Goal: Ask a question: Seek information or help from site administrators or community

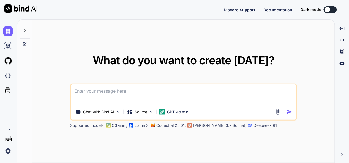
click at [149, 94] on textarea at bounding box center [183, 94] width 225 height 20
click at [165, 110] on div "GPT-4o min.." at bounding box center [175, 112] width 31 height 6
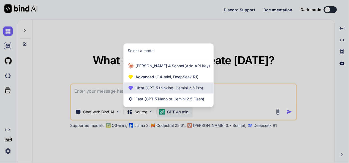
click at [167, 89] on span "(GPT-5 thinking, Gemini 2.5 Pro)" at bounding box center [174, 87] width 59 height 5
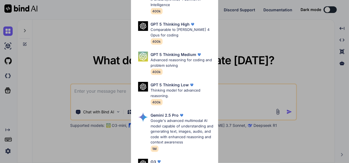
scroll to position [55, 0]
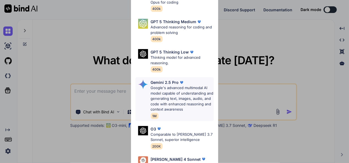
click at [179, 93] on p "Google's advanced multimodal AI model capable of understanding and generating t…" at bounding box center [182, 98] width 63 height 27
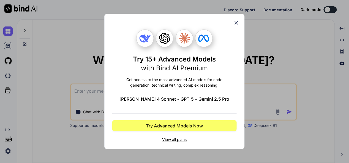
scroll to position [0, 0]
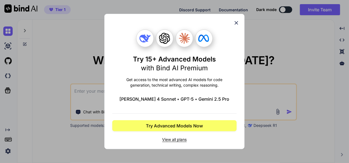
click at [234, 24] on icon at bounding box center [237, 23] width 6 height 6
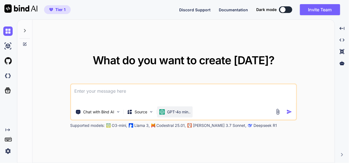
click at [167, 113] on div "GPT-4o min.." at bounding box center [175, 112] width 31 height 6
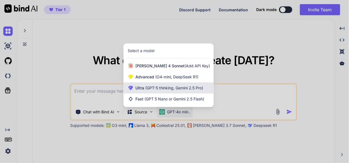
click at [163, 85] on div "Ultra (GPT-5 thinking, Gemini 2.5 Pro)" at bounding box center [169, 87] width 90 height 11
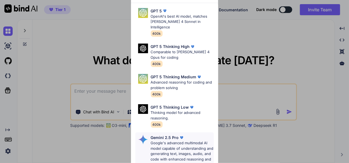
scroll to position [82, 0]
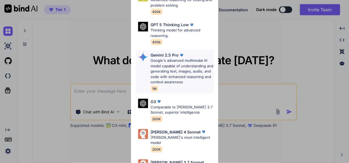
click at [168, 58] on p "Google's advanced multimodal AI model capable of understanding and generating t…" at bounding box center [182, 71] width 63 height 27
type textarea "x"
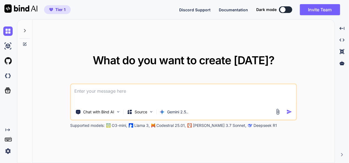
click at [130, 90] on textarea at bounding box center [183, 94] width 225 height 20
type textarea "t"
type textarea "x"
type textarea "th"
type textarea "x"
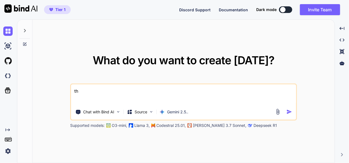
type textarea "thi"
type textarea "x"
type textarea "this"
type textarea "x"
type textarea "this"
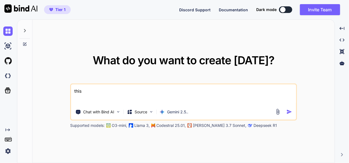
type textarea "x"
type textarea "this i"
type textarea "x"
type textarea "this is"
type textarea "x"
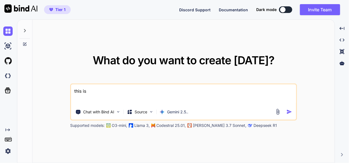
type textarea "this is"
type textarea "x"
type textarea "this is m"
type textarea "x"
type textarea "this is my"
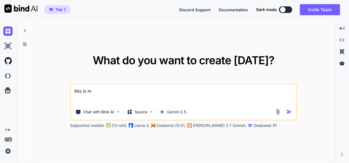
type textarea "x"
type textarea "this is my"
type textarea "x"
type textarea "this is my t"
type textarea "x"
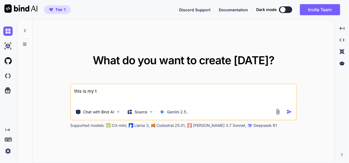
type textarea "this is my to"
type textarea "x"
type textarea "this is my too"
type textarea "x"
type textarea "this is my tool"
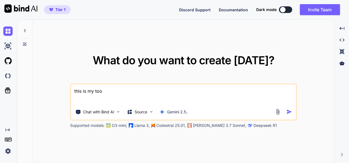
type textarea "x"
type textarea "this is my tool"
type textarea "x"
type textarea "this is my tool -"
type textarea "x"
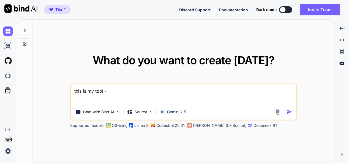
type textarea "this is my tool -"
type textarea "x"
type textarea "this is my tool - ""
type textarea "x"
type textarea "this is my tool - """
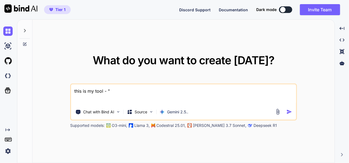
type textarea "x"
paste textarea "lore ip dolo sita - conse.adip "<!ELITSED doei> <temp inci="ut"> <labo> <etdo m…"
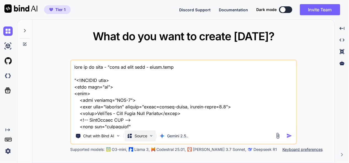
scroll to position [10801, 0]
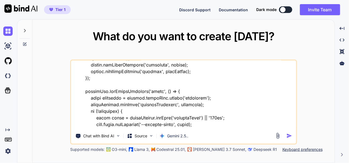
click at [250, 125] on textarea at bounding box center [183, 94] width 225 height 68
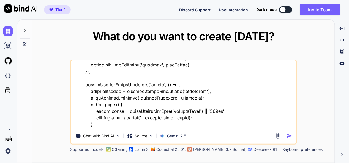
scroll to position [10807, 0]
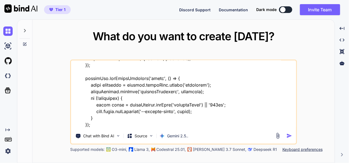
click at [266, 120] on textarea at bounding box center [183, 94] width 225 height 68
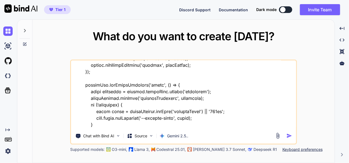
click at [108, 126] on textarea at bounding box center [183, 94] width 225 height 68
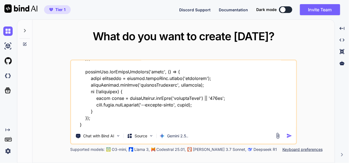
type textarea "lore ip do sita - "cons ad elit sedd - eiusm.temp "<!INCIDID utla> <etdo magn="…"
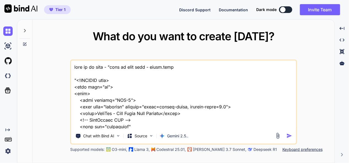
scroll to position [10820, 0]
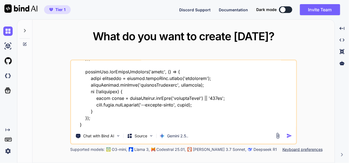
type textarea "lore ip do sita - "cons ad elit sedd - eiusm.temp "<!INCIDID utla> <etdo magn="…"
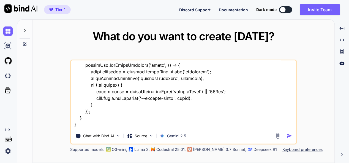
type textarea "x"
type textarea "lore ip do sita - "cons ad elit sedd - eiusm.temp "<!INCIDID utla> <etdo magn="…"
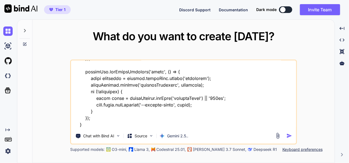
type textarea "x"
type textarea "lore ip do sita - "cons ad elit sedd - eiusm.temp "<!INCIDID utla> <etdo magn="…"
type textarea "x"
type textarea "lore ip do sita - "cons ad elit sedd - eiusm.temp "<!INCIDID utla> <etdo magn="…"
type textarea "x"
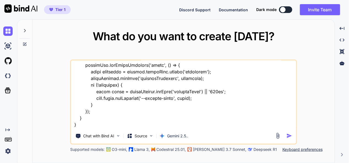
type textarea "lore ip do sita - "cons ad elit sedd - eiusm.temp "<!INCIDID utla> <etdo magn="…"
type textarea "x"
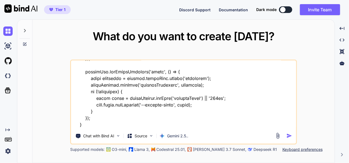
type textarea "lore ip do sita - "cons ad elit sedd - eiusm.temp "<!INCIDID utla> <etdo magn="…"
type textarea "x"
type textarea "lore ip do sita - "cons ad elit sedd - eiusm.temp "<!INCIDID utla> <etdo magn="…"
type textarea "x"
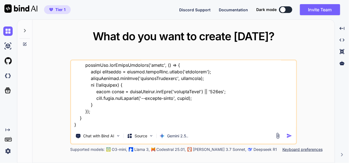
type textarea "lore ip do sita - "cons ad elit sedd - eiusm.temp "<!INCIDID utla> <etdo magn="…"
type textarea "x"
type textarea "lore ip do sita - "cons ad elit sedd - eiusm.temp "<!INCIDID utla> <etdo magn="…"
type textarea "x"
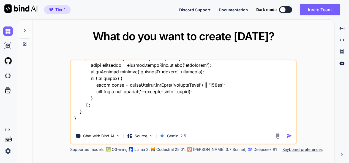
type textarea "lore ip do sita - "cons ad elit sedd - eiusm.temp "<!INCIDID utla> <etdo magn="…"
type textarea "x"
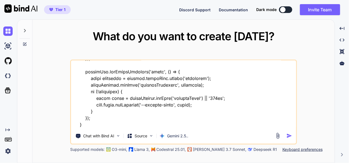
type textarea "lore ip do sita - "cons ad elit sedd - eiusm.temp "<!INCIDID utla> <etdo magn="…"
click at [290, 135] on img "button" at bounding box center [290, 136] width 6 height 6
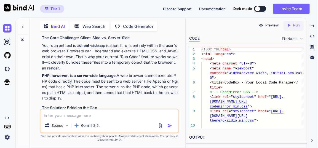
scroll to position [4999, 0]
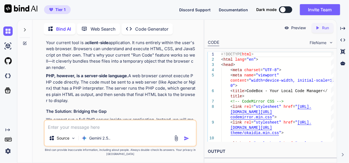
type textarea "x"
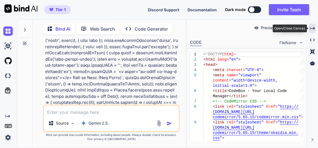
click at [312, 28] on icon "Created with Pixso." at bounding box center [312, 28] width 5 height 5
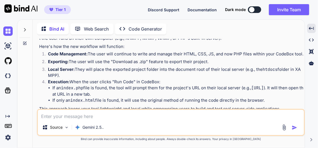
scroll to position [2920, 0]
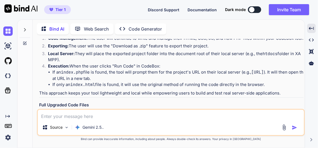
click at [290, 145] on img at bounding box center [289, 147] width 4 height 4
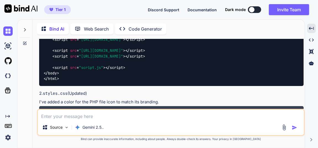
scroll to position [4172, 0]
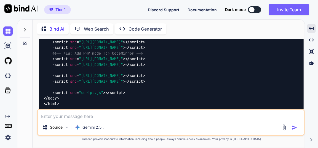
click at [288, 134] on img at bounding box center [289, 136] width 4 height 4
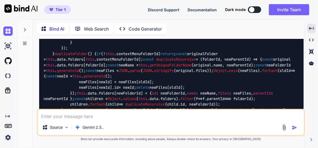
scroll to position [6351, 0]
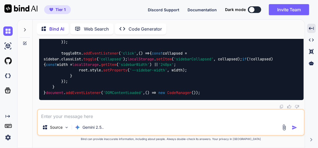
scroll to position [12302, 0]
click at [107, 115] on textarea at bounding box center [171, 115] width 266 height 10
click at [77, 116] on textarea at bounding box center [171, 115] width 266 height 10
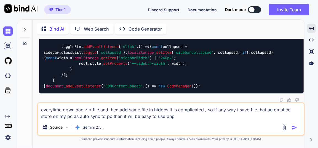
type textarea "everytime download zip file and then add same file in htdocs it is complicated …"
click at [294, 127] on img "button" at bounding box center [295, 128] width 6 height 6
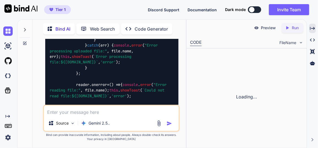
scroll to position [18757, 0]
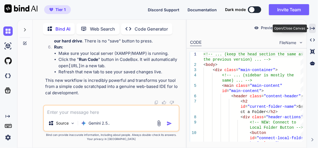
click at [312, 26] on icon "Created with Pixso." at bounding box center [312, 28] width 5 height 5
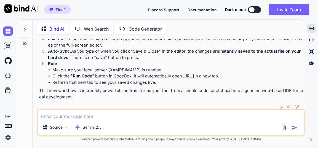
scroll to position [12538, 0]
click at [117, 116] on textarea at bounding box center [171, 115] width 266 height 10
type textarea "n"
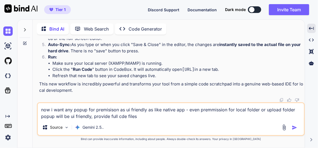
click at [120, 119] on textarea "now i want any popup for premisison as ui friendly as like native app - even pr…" at bounding box center [171, 111] width 266 height 17
type textarea "now i want any popup for premisison as ui friendly as like native app - even pr…"
click at [294, 126] on img "button" at bounding box center [295, 128] width 6 height 6
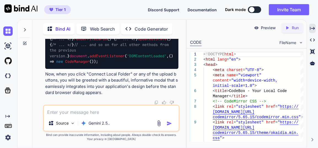
scroll to position [22005, 0]
click at [314, 28] on icon "Created with Pixso." at bounding box center [312, 28] width 5 height 5
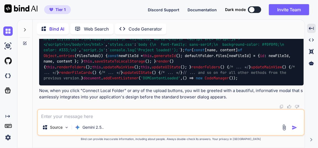
scroll to position [14812, 0]
drag, startPoint x: 290, startPoint y: 63, endPoint x: 254, endPoint y: 80, distance: 40.0
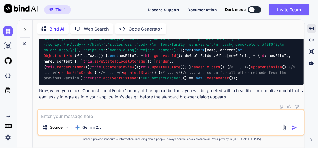
click at [99, 118] on textarea at bounding box center [171, 115] width 266 height 10
type textarea "provide ready to use full code files"
click at [291, 126] on div at bounding box center [290, 127] width 18 height 6
click at [295, 128] on img "button" at bounding box center [295, 128] width 6 height 6
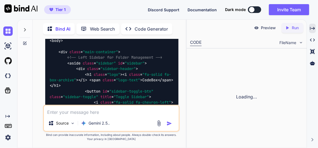
scroll to position [26162, 0]
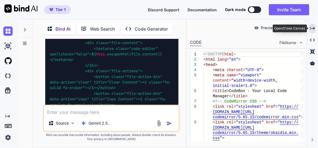
drag, startPoint x: 313, startPoint y: 31, endPoint x: 35, endPoint y: 44, distance: 278.0
click at [313, 30] on div "Created with Pixso." at bounding box center [312, 28] width 7 height 9
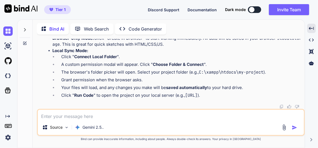
scroll to position [17726, 0]
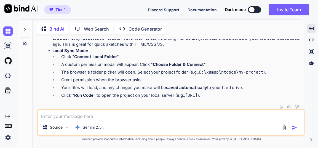
click at [94, 118] on textarea at bounding box center [171, 115] width 266 height 10
type textarea "provide full js file"
click at [293, 126] on img "button" at bounding box center [295, 128] width 6 height 6
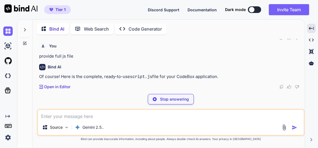
scroll to position [24400, 0]
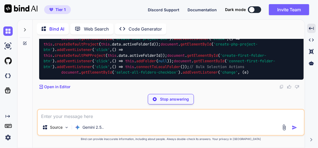
drag, startPoint x: 210, startPoint y: 65, endPoint x: 224, endPoint y: 83, distance: 23.2
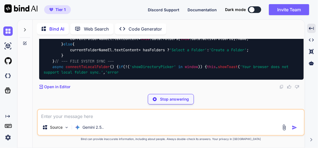
scroll to position [24450, 0]
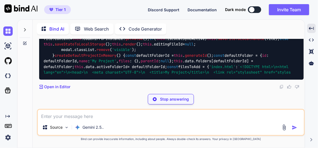
click at [90, 115] on textarea at bounding box center [171, 115] width 266 height 10
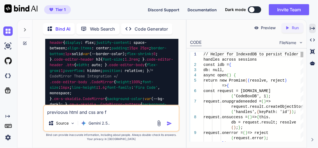
scroll to position [35532, 0]
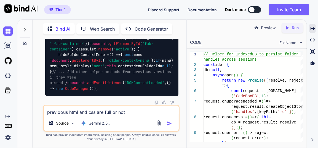
type textarea "previoous html and css are full or not"
click at [169, 122] on img "button" at bounding box center [169, 124] width 6 height 6
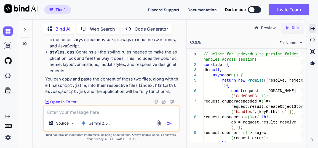
scroll to position [40802, 0]
click at [86, 112] on textarea at bounding box center [111, 111] width 135 height 10
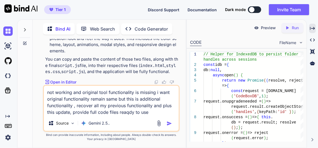
click at [129, 113] on textarea "not working and original tool functionality is missing i want original function…" at bounding box center [111, 101] width 135 height 30
type textarea "not working and original tool functionality is missing i want original function…"
click at [169, 124] on img "button" at bounding box center [169, 124] width 6 height 6
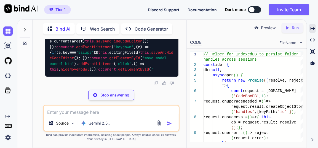
scroll to position [41105, 0]
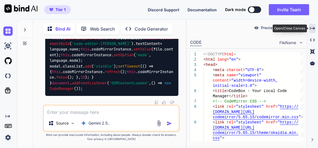
click at [312, 28] on icon at bounding box center [312, 28] width 5 height 3
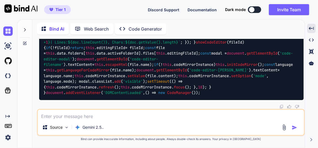
scroll to position [33093, 0]
click at [95, 115] on textarea at bounding box center [171, 115] width 266 height 10
click at [93, 117] on textarea at bounding box center [171, 115] width 266 height 10
paste textarea "here is html code - index.html "<!DOCTYPE html> <html lang="en"> <head> <meta c…"
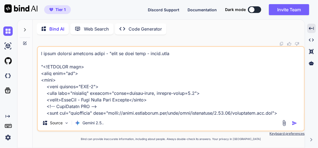
scroll to position [10425, 0]
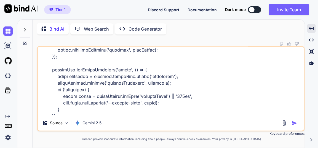
click at [215, 114] on textarea at bounding box center [171, 81] width 266 height 68
type textarea "i again provide original files - "here is html code - index.html "<!DOCTYPE htm…"
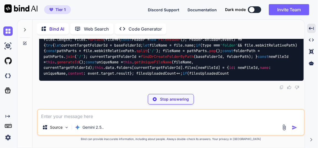
scroll to position [38454, 0]
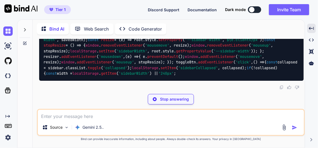
type textarea "x"
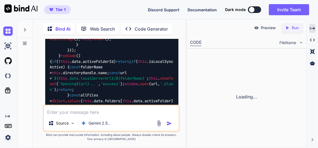
scroll to position [57654, 0]
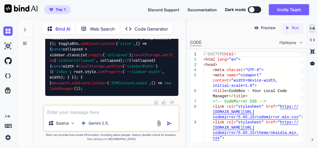
click at [317, 26] on div "Bind AI Web Search Created with Pixso. Code Generator You Bind AI Of course! I …" at bounding box center [167, 83] width 301 height 129
click at [314, 29] on icon "Created with Pixso." at bounding box center [312, 28] width 5 height 5
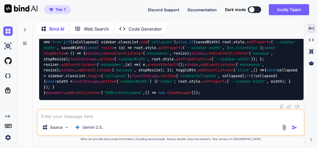
scroll to position [42061, 0]
click at [7, 30] on img at bounding box center [7, 30] width 9 height 9
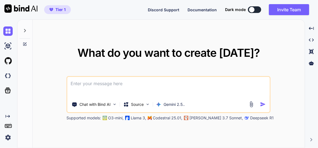
click at [98, 79] on textarea at bounding box center [168, 87] width 202 height 20
click at [140, 81] on textarea "this is my tool - """ at bounding box center [168, 87] width 202 height 20
click at [106, 82] on textarea "this is my tool - """ at bounding box center [168, 87] width 202 height 20
paste textarea "lore ip dolo sita - conse.adip "<!ELITSED doei> <temp inci="ut"> <labo> <etdo m…"
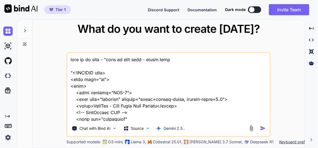
scroll to position [11119, 0]
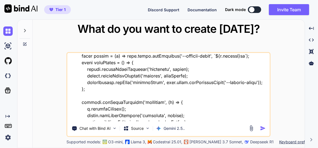
click at [244, 119] on textarea at bounding box center [168, 87] width 202 height 68
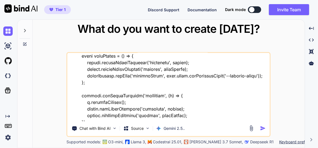
type textarea "lore ip do sita - "cons ad elit sedd - eiusm.temp "<!INCIDID utla> <etdo magn="…"
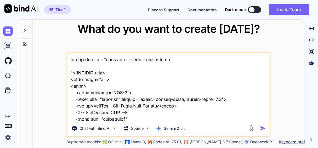
type textarea "lore ip do sita - "cons ad elit sedd - eiusm.temp "<!INCIDID utla> <etdo magn="…"
type textarea "x"
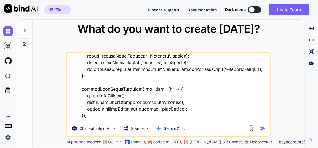
type textarea "lore ip do sita - "cons ad elit sedd - eiusm.temp "<!INCIDID utla> <etdo magn="…"
type textarea "x"
type textarea "lore ip do sita - "cons ad elit sedd - eiusm.temp "<!INCIDID utla> <etdo magn="…"
type textarea "x"
type textarea "lore ip do sita - "cons ad elit sedd - eiusm.temp "<!INCIDID utla> <etdo magn="…"
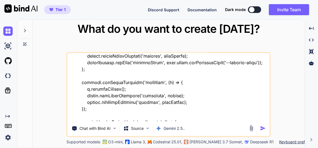
type textarea "x"
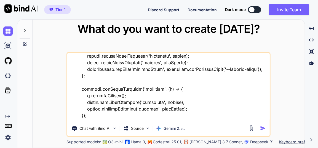
type textarea "lore ip do sita - "cons ad elit sedd - eiusm.temp "<!INCIDID utla> <etdo magn="…"
type textarea "x"
type textarea "lore ip do sita - "cons ad elit sedd - eiusm.temp "<!INCIDID utla> <etdo magn="…"
type textarea "x"
type textarea "lore ip do sita - "cons ad elit sedd - eiusm.temp "<!INCIDID utla> <etdo magn="…"
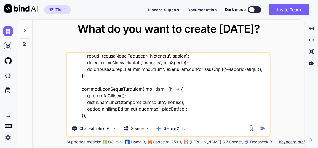
type textarea "x"
type textarea "lore ip do sita - "cons ad elit sedd - eiusm.temp "<!INCIDID utla> <etdo magn="…"
type textarea "x"
type textarea "lore ip do sita - "cons ad elit sedd - eiusm.temp "<!INCIDID utla> <etdo magn="…"
type textarea "x"
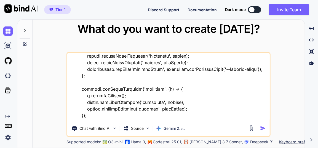
type textarea "lore ip do sita - "cons ad elit sedd - eiusm.temp "<!INCIDID utla> <etdo magn="…"
type textarea "x"
type textarea "lore ip do sita - "cons ad elit sedd - eiusm.temp "<!INCIDID utla> <etdo magn="…"
type textarea "x"
type textarea "lore ip do sita - "cons ad elit sedd - eiusm.temp "<!INCIDID utla> <etdo magn="…"
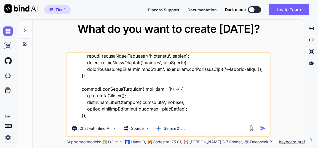
type textarea "x"
type textarea "lore ip do sita - "cons ad elit sedd - eiusm.temp "<!INCIDID utla> <etdo magn="…"
type textarea "x"
type textarea "lore ip do sita - "cons ad elit sedd - eiusm.temp "<!INCIDID utla> <etdo magn="…"
type textarea "x"
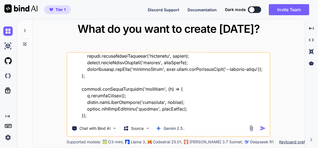
type textarea "lore ip do sita - "cons ad elit sedd - eiusm.temp "<!INCIDID utla> <etdo magn="…"
type textarea "x"
type textarea "lore ip do sita - "cons ad elit sedd - eiusm.temp "<!INCIDID utla> <etdo magn="…"
type textarea "x"
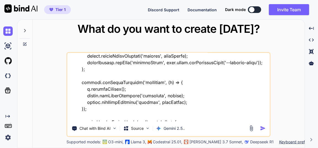
type textarea "lore ip do sita - "cons ad elit sedd - eiusm.temp "<!INCIDID utla> <etdo magn="…"
type textarea "x"
type textarea "lore ip do sita - "cons ad elit sedd - eiusm.temp "<!INCIDID utla> <etdo magn="…"
type textarea "x"
type textarea "lore ip do sita - "cons ad elit sedd - eiusm.temp "<!INCIDID utla> <etdo magn="…"
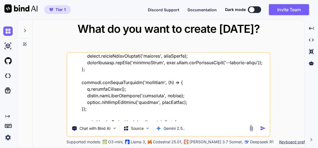
type textarea "x"
type textarea "lore ip do sita - "cons ad elit sedd - eiusm.temp "<!INCIDID utla> <etdo magn="…"
type textarea "x"
type textarea "lore ip do sita - "cons ad elit sedd - eiusm.temp "<!INCIDID utla> <etdo magn="…"
type textarea "x"
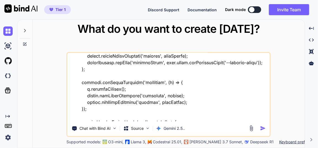
type textarea "lore ip do sita - "cons ad elit sedd - eiusm.temp "<!INCIDID utla> <etdo magn="…"
type textarea "x"
type textarea "lore ip do sita - "cons ad elit sedd - eiusm.temp "<!INCIDID utla> <etdo magn="…"
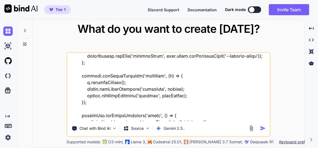
type textarea "x"
type textarea "lore ip do sita - "cons ad elit sedd - eiusm.temp "<!INCIDID utla> <etdo magn="…"
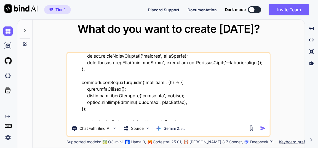
type textarea "x"
type textarea "lore ip do sita - "cons ad elit sedd - eiusm.temp "<!INCIDID utla> <etdo magn="…"
type textarea "x"
type textarea "lore ip do sita - "cons ad elit sedd - eiusm.temp "<!INCIDID utla> <etdo magn="…"
type textarea "x"
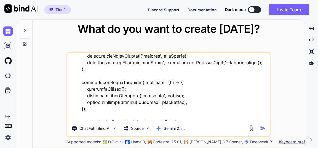
type textarea "lore ip do sita - "cons ad elit sedd - eiusm.temp "<!INCIDID utla> <etdo magn="…"
type textarea "x"
type textarea "lore ip do sita - "cons ad elit sedd - eiusm.temp "<!INCIDID utla> <etdo magn="…"
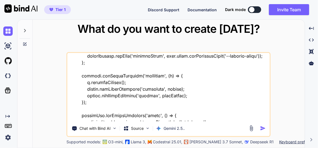
type textarea "x"
type textarea "lore ip do sita - "cons ad elit sedd - eiusm.temp "<!INCIDID utla> <etdo magn="…"
type textarea "x"
type textarea "lore ip do sita - "cons ad elit sedd - eiusm.temp "<!INCIDID utla> <etdo magn="…"
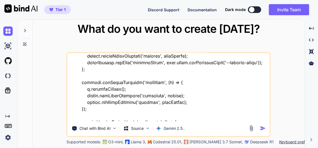
type textarea "x"
type textarea "lore ip do sita - "cons ad elit sedd - eiusm.temp "<!INCIDID utla> <etdo magn="…"
type textarea "x"
type textarea "lore ip do sita - "cons ad elit sedd - eiusm.temp "<!INCIDID utla> <etdo magn="…"
type textarea "x"
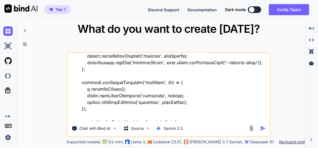
type textarea "lore ip do sita - "cons ad elit sedd - eiusm.temp "<!INCIDID utla> <etdo magn="…"
type textarea "x"
type textarea "lore ip do sita - "cons ad elit sedd - eiusm.temp "<!INCIDID utla> <etdo magn="…"
type textarea "x"
type textarea "lore ip do sita - "cons ad elit sedd - eiusm.temp "<!INCIDID utla> <etdo magn="…"
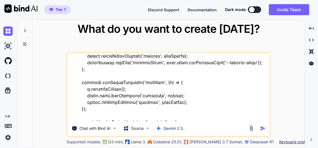
type textarea "x"
type textarea "lore ip do sita - "cons ad elit sedd - eiusm.temp "<!INCIDID utla> <etdo magn="…"
type textarea "x"
type textarea "lore ip do sita - "cons ad elit sedd - eiusm.temp "<!INCIDID utla> <etdo magn="…"
type textarea "x"
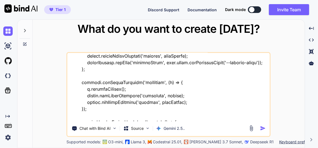
type textarea "lore ip do sita - "cons ad elit sedd - eiusm.temp "<!INCIDID utla> <etdo magn="…"
type textarea "x"
type textarea "lore ip do sita - "cons ad elit sedd - eiusm.temp "<!INCIDID utla> <etdo magn="…"
type textarea "x"
type textarea "lore ip do sita - "cons ad elit sedd - eiusm.temp "<!INCIDID utla> <etdo magn="…"
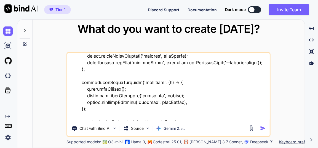
type textarea "x"
type textarea "lore ip do sita - "cons ad elit sedd - eiusm.temp "<!INCIDID utla> <etdo magn="…"
type textarea "x"
type textarea "lore ip do sita - "cons ad elit sedd - eiusm.temp "<!INCIDID utla> <etdo magn="…"
type textarea "x"
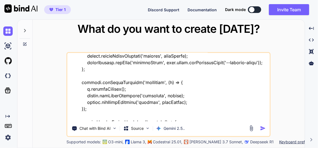
type textarea "lore ip do sita - "cons ad elit sedd - eiusm.temp "<!INCIDID utla> <etdo magn="…"
type textarea "x"
type textarea "lore ip do sita - "cons ad elit sedd - eiusm.temp "<!INCIDID utla> <etdo magn="…"
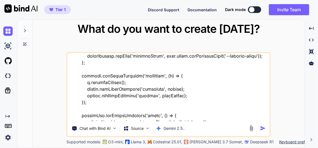
type textarea "x"
type textarea "lore ip do sita - "cons ad elit sedd - eiusm.temp "<!INCIDID utla> <etdo magn="…"
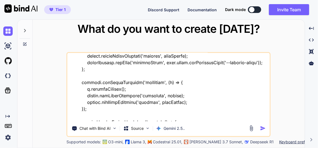
type textarea "x"
type textarea "lore ip do sita - "cons ad elit sedd - eiusm.temp "<!INCIDID utla> <etdo magn="…"
type textarea "x"
type textarea "lore ip do sita - "cons ad elit sedd - eiusm.temp "<!INCIDID utla> <etdo magn="…"
type textarea "x"
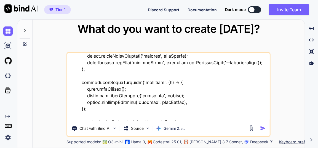
type textarea "lore ip do sita - "cons ad elit sedd - eiusm.temp "<!INCIDID utla> <etdo magn="…"
type textarea "x"
type textarea "lore ip do sita - "cons ad elit sedd - eiusm.temp "<!INCIDID utla> <etdo magn="…"
type textarea "x"
type textarea "lore ip do sita - "cons ad elit sedd - eiusm.temp "<!INCIDID utla> <etdo magn="…"
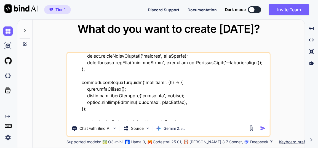
type textarea "x"
type textarea "lore ip do sita - "cons ad elit sedd - eiusm.temp "<!INCIDID utla> <etdo magn="…"
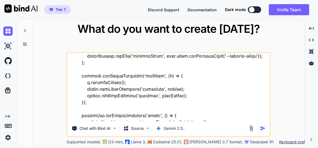
type textarea "x"
type textarea "lore ip do sita - "cons ad elit sedd - eiusm.temp "<!INCIDID utla> <etdo magn="…"
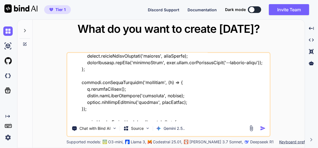
type textarea "x"
type textarea "lore ip do sita - "cons ad elit sedd - eiusm.temp "<!INCIDID utla> <etdo magn="…"
type textarea "x"
type textarea "lore ip do sita - "cons ad elit sedd - eiusm.temp "<!INCIDID utla> <etdo magn="…"
type textarea "x"
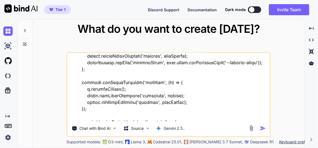
type textarea "lore ip do sita - "cons ad elit sedd - eiusm.temp "<!INCIDID utla> <etdo magn="…"
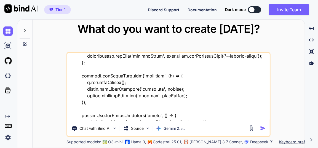
type textarea "x"
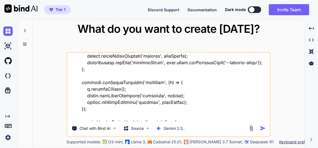
type textarea "lore ip do sita - "cons ad elit sedd - eiusm.temp "<!INCIDID utla> <etdo magn="…"
type textarea "x"
type textarea "lore ip do sita - "cons ad elit sedd - eiusm.temp "<!INCIDID utla> <etdo magn="…"
type textarea "x"
type textarea "lore ip do sita - "cons ad elit sedd - eiusm.temp "<!INCIDID utla> <etdo magn="…"
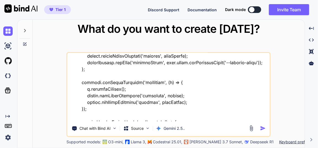
type textarea "x"
type textarea "lore ip do sita - "cons ad elit sedd - eiusm.temp "<!INCIDID utla> <etdo magn="…"
type textarea "x"
type textarea "lore ip do sita - "cons ad elit sedd - eiusm.temp "<!INCIDID utla> <etdo magn="…"
type textarea "x"
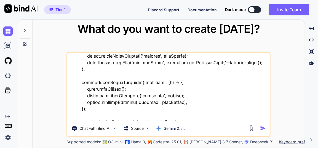
type textarea "lore ip do sita - "cons ad elit sedd - eiusm.temp "<!INCIDID utla> <etdo magn="…"
type textarea "x"
type textarea "lore ip do sita - "cons ad elit sedd - eiusm.temp "<!INCIDID utla> <etdo magn="…"
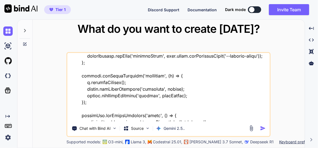
type textarea "x"
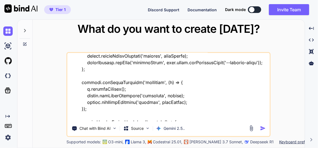
type textarea "lore ip do sita - "cons ad elit sedd - eiusm.temp "<!INCIDID utla> <etdo magn="…"
type textarea "x"
type textarea "lore ip do sita - "cons ad elit sedd - eiusm.temp "<!INCIDID utla> <etdo magn="…"
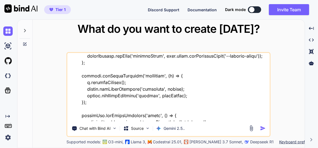
type textarea "x"
type textarea "lore ip do sita - "cons ad elit sedd - eiusm.temp "<!INCIDID utla> <etdo magn="…"
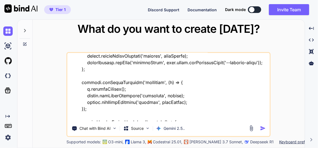
type textarea "x"
type textarea "lore ip do sita - "cons ad elit sedd - eiusm.temp "<!INCIDID utla> <etdo magn="…"
type textarea "x"
type textarea "lore ip do sita - "cons ad elit sedd - eiusm.temp "<!INCIDID utla> <etdo magn="…"
type textarea "x"
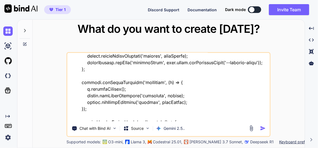
type textarea "lore ip do sita - "cons ad elit sedd - eiusm.temp "<!INCIDID utla> <etdo magn="…"
type textarea "x"
type textarea "lore ip do sita - "cons ad elit sedd - eiusm.temp "<!INCIDID utla> <etdo magn="…"
type textarea "x"
type textarea "lore ip do sita - "cons ad elit sedd - eiusm.temp "<!INCIDID utla> <etdo magn="…"
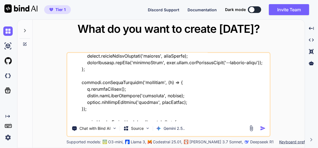
type textarea "x"
type textarea "lore ip do sita - "cons ad elit sedd - eiusm.temp "<!INCIDID utla> <etdo magn="…"
type textarea "x"
type textarea "lore ip do sita - "cons ad elit sedd - eiusm.temp "<!INCIDID utla> <etdo magn="…"
type textarea "x"
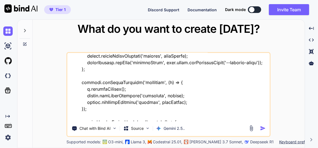
type textarea "lore ip do sita - "cons ad elit sedd - eiusm.temp "<!INCIDID utla> <etdo magn="…"
type textarea "x"
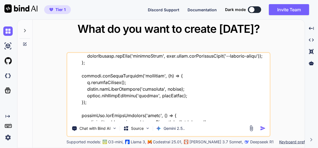
type textarea "lore ip do sita - "cons ad elit sedd - eiusm.temp "<!INCIDID utla> <etdo magn="…"
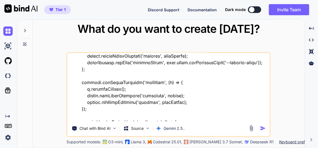
type textarea "x"
type textarea "lore ip do sita - "cons ad elit sedd - eiusm.temp "<!INCIDID utla> <etdo magn="…"
type textarea "x"
type textarea "lore ip do sita - "cons ad elit sedd - eiusm.temp "<!INCIDID utla> <etdo magn="…"
type textarea "x"
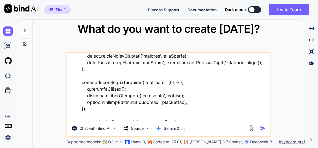
type textarea "lore ip do sita - "cons ad elit sedd - eiusm.temp "<!INCIDID utla> <etdo magn="…"
type textarea "x"
type textarea "lore ip do sita - "cons ad elit sedd - eiusm.temp "<!INCIDID utla> <etdo magn="…"
type textarea "x"
type textarea "lore ip do sita - "cons ad elit sedd - eiusm.temp "<!INCIDID utla> <etdo magn="…"
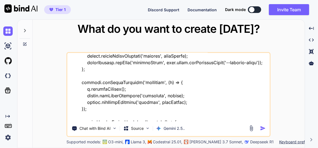
type textarea "x"
type textarea "lore ip do sita - "cons ad elit sedd - eiusm.temp "<!INCIDID utla> <etdo magn="…"
type textarea "x"
type textarea "lore ip do sita - "cons ad elit sedd - eiusm.temp "<!INCIDID utla> <etdo magn="…"
type textarea "x"
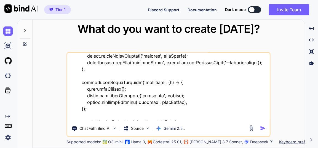
type textarea "lore ip do sita - "cons ad elit sedd - eiusm.temp "<!INCIDID utla> <etdo magn="…"
type textarea "x"
type textarea "lore ip do sita - "cons ad elit sedd - eiusm.temp "<!INCIDID utla> <etdo magn="…"
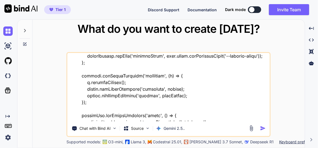
type textarea "x"
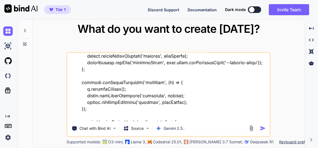
type textarea "lore ip do sita - "cons ad elit sedd - eiusm.temp "<!INCIDID utla> <etdo magn="…"
type textarea "x"
type textarea "lore ip do sita - "cons ad elit sedd - eiusm.temp "<!INCIDID utla> <etdo magn="…"
type textarea "x"
type textarea "lore ip do sita - "cons ad elit sedd - eiusm.temp "<!INCIDID utla> <etdo magn="…"
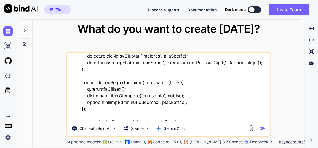
type textarea "x"
type textarea "lore ip do sita - "cons ad elit sedd - eiusm.temp "<!INCIDID utla> <etdo magn="…"
type textarea "x"
type textarea "lore ip do sita - "cons ad elit sedd - eiusm.temp "<!INCIDID utla> <etdo magn="…"
type textarea "x"
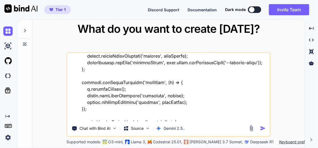
type textarea "lore ip do sita - "cons ad elit sedd - eiusm.temp "<!INCIDID utla> <etdo magn="…"
type textarea "x"
type textarea "lore ip do sita - "cons ad elit sedd - eiusm.temp "<!INCIDID utla> <etdo magn="…"
type textarea "x"
type textarea "lore ip do sita - "cons ad elit sedd - eiusm.temp "<!INCIDID utla> <etdo magn="…"
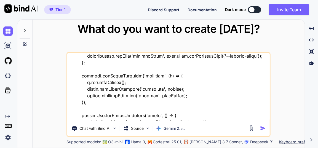
type textarea "x"
type textarea "lore ip do sita - "cons ad elit sedd - eiusm.temp "<!INCIDID utla> <etdo magn="…"
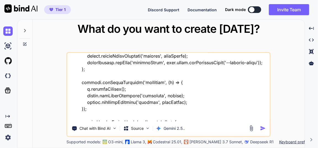
type textarea "x"
type textarea "lore ip do sita - "cons ad elit sedd - eiusm.temp "<!INCIDID utla> <etdo magn="…"
type textarea "x"
type textarea "lore ip do sita - "cons ad elit sedd - eiusm.temp "<!INCIDID utla> <etdo magn="…"
type textarea "x"
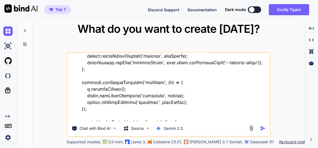
type textarea "lore ip do sita - "cons ad elit sedd - eiusm.temp "<!INCIDID utla> <etdo magn="…"
type textarea "x"
type textarea "lore ip do sita - "cons ad elit sedd - eiusm.temp "<!INCIDID utla> <etdo magn="…"
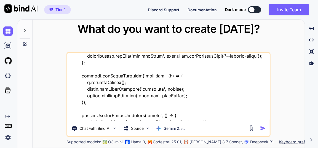
type textarea "x"
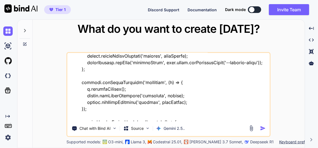
type textarea "lore ip do sita - "cons ad elit sedd - eiusm.temp "<!INCIDID utla> <etdo magn="…"
type textarea "x"
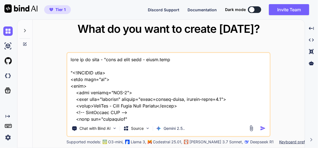
scroll to position [11152, 0]
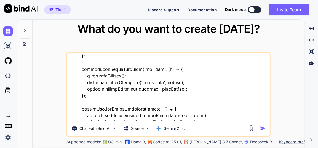
type textarea "lore ip do sita - "cons ad elit sedd - eiusm.temp "<!INCIDID utla> <etdo magn="…"
type textarea "x"
type textarea "lore ip do sita - "cons ad elit sedd - eiusm.temp "<!INCIDID utla> <etdo magn="…"
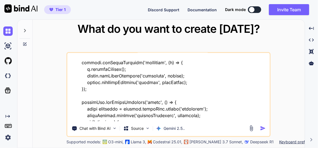
type textarea "x"
type textarea "lore ip do sita - "cons ad elit sedd - eiusm.temp "<!INCIDID utla> <etdo magn="…"
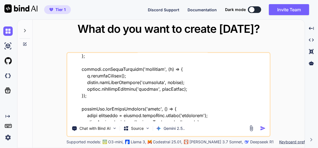
type textarea "x"
type textarea "lore ip do sita - "cons ad elit sedd - eiusm.temp "<!INCIDID utla> <etdo magn="…"
type textarea "x"
type textarea "lore ip do sita - "cons ad elit sedd - eiusm.temp "<!INCIDID utla> <etdo magn="…"
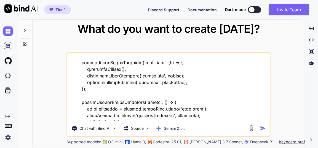
type textarea "x"
type textarea "lore ip do sita - "cons ad elit sedd - eiusm.temp "<!INCIDID utla> <etdo magn="…"
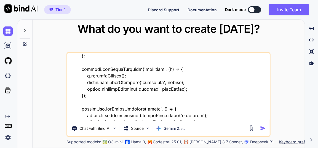
type textarea "x"
type textarea "lore ip do sita - "cons ad elit sedd - eiusm.temp "<!INCIDID utla> <etdo magn="…"
type textarea "x"
type textarea "lore ip do sita - "cons ad elit sedd - eiusm.temp "<!INCIDID utla> <etdo magn="…"
type textarea "x"
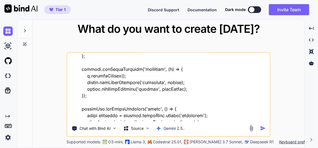
type textarea "lore ip do sita - "cons ad elit sedd - eiusm.temp "<!INCIDID utla> <etdo magn="…"
type textarea "x"
type textarea "lore ip do sita - "cons ad elit sedd - eiusm.temp "<!INCIDID utla> <etdo magn="…"
type textarea "x"
type textarea "lore ip do sita - "cons ad elit sedd - eiusm.temp "<!INCIDID utla> <etdo magn="…"
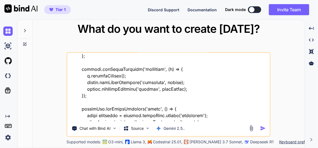
type textarea "x"
type textarea "lore ip do sita - "cons ad elit sedd - eiusm.temp "<!INCIDID utla> <etdo magn="…"
type textarea "x"
type textarea "lore ip do sita - "cons ad elit sedd - eiusm.temp "<!INCIDID utla> <etdo magn="…"
type textarea "x"
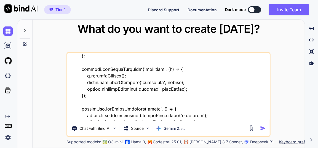
type textarea "lore ip do sita - "cons ad elit sedd - eiusm.temp "<!INCIDID utla> <etdo magn="…"
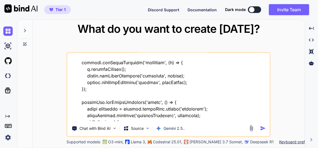
type textarea "x"
type textarea "lore ip do sita - "cons ad elit sedd - eiusm.temp "<!INCIDID utla> <etdo magn="…"
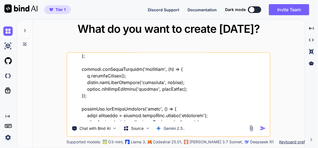
type textarea "x"
type textarea "lore ip do sita - "cons ad elit sedd - eiusm.temp "<!INCIDID utla> <etdo magn="…"
type textarea "x"
type textarea "lore ip do sita - "cons ad elit sedd - eiusm.temp "<!INCIDID utla> <etdo magn="…"
type textarea "x"
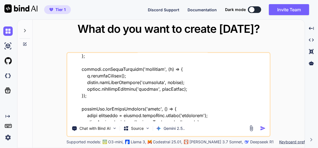
type textarea "lore ip do sita - "cons ad elit sedd - eiusm.temp "<!INCIDID utla> <etdo magn="…"
type textarea "x"
type textarea "lore ip do sita - "cons ad elit sedd - eiusm.temp "<!INCIDID utla> <etdo magn="…"
type textarea "x"
type textarea "lore ip do sita - "cons ad elit sedd - eiusm.temp "<!INCIDID utla> <etdo magn="…"
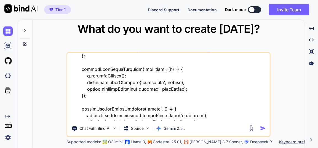
type textarea "x"
type textarea "lore ip do sita - "cons ad elit sedd - eiusm.temp "<!INCIDID utla> <etdo magn="…"
type textarea "x"
type textarea "lore ip do sita - "cons ad elit sedd - eiusm.temp "<!INCIDID utla> <etdo magn="…"
click at [265, 126] on img "button" at bounding box center [263, 128] width 6 height 6
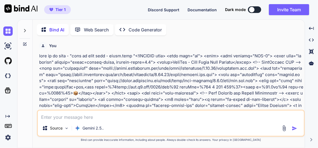
scroll to position [2, 0]
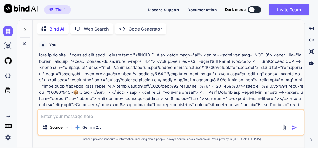
type textarea "x"
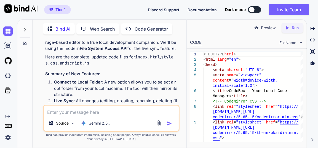
scroll to position [5660, 0]
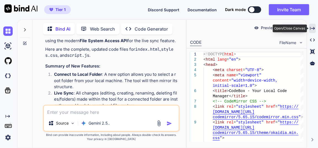
click at [312, 28] on icon "Created with Pixso." at bounding box center [312, 28] width 5 height 5
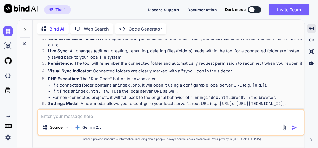
scroll to position [2891, 0]
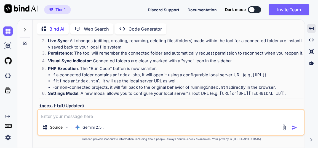
click at [290, 127] on img at bounding box center [289, 129] width 4 height 4
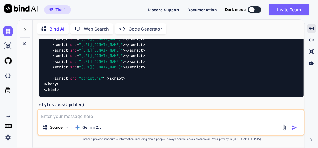
scroll to position [4219, 0]
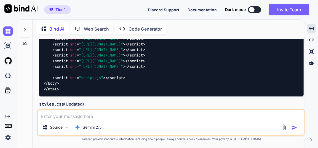
click at [290, 119] on img at bounding box center [289, 121] width 4 height 4
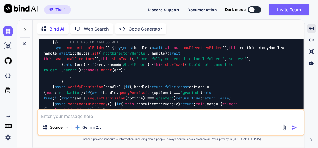
scroll to position [6523, 0]
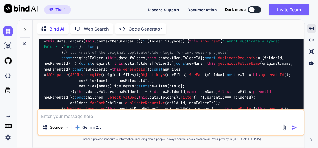
scroll to position [6874, 0]
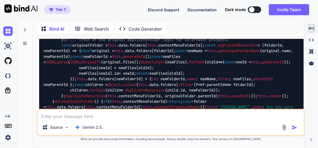
click at [107, 119] on textarea at bounding box center [171, 115] width 266 height 10
click at [70, 116] on textarea "if user folder connect in option show disconnect option insted of delete" at bounding box center [171, 115] width 266 height 10
click at [67, 117] on textarea "if user folder connect in option show disconnect option insted of delete" at bounding box center [171, 115] width 266 height 10
drag, startPoint x: 68, startPoint y: 117, endPoint x: 91, endPoint y: 113, distance: 23.2
click at [69, 117] on textarea "if user folder connect in option show disconnect option insted of delete" at bounding box center [171, 115] width 266 height 10
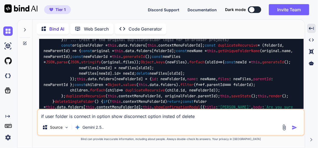
click at [89, 117] on textarea "if user folder is connect in option show disconnect option insted of delete" at bounding box center [171, 115] width 266 height 10
click at [206, 116] on textarea "if user folder is connected in option show disconnect option insted of delete" at bounding box center [171, 115] width 266 height 10
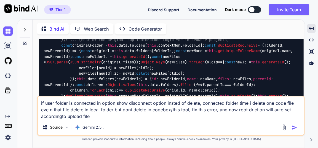
click at [102, 118] on textarea "if user folder is connected in option show disconnect option insted of delete, …" at bounding box center [171, 107] width 266 height 23
paste textarea "C:\xampp\htdocs\prompt-manager"
paste textarea "[URL]"
drag, startPoint x: 221, startPoint y: 117, endPoint x: 285, endPoint y: 117, distance: 63.4
click at [285, 117] on textarea "if user folder is connected in option show disconnect option insted of delete, …" at bounding box center [171, 107] width 266 height 23
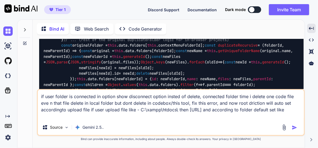
paste textarea "[URL]"
click at [48, 118] on textarea "if user folder is connected in option show disconnect option insted of delete, …" at bounding box center [171, 105] width 266 height 30
paste textarea "C:\xampp\htdocs\prompt-manager"
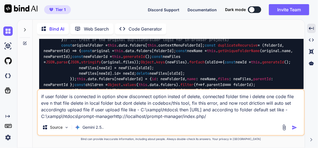
drag, startPoint x: 193, startPoint y: 118, endPoint x: 217, endPoint y: 118, distance: 24.5
click at [217, 118] on textarea "if user folder is connected in option show disconnect option insted of delete, …" at bounding box center [171, 105] width 266 height 30
click at [124, 116] on textarea "if user folder is connected in option show disconnect option insted of delete, …" at bounding box center [171, 105] width 266 height 30
paste textarea "/index.php/"
click at [255, 118] on textarea "if user folder is connected in option show disconnect option insted of delete, …" at bounding box center [171, 105] width 266 height 30
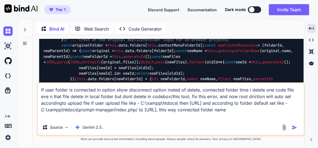
drag, startPoint x: 90, startPoint y: 111, endPoint x: 124, endPoint y: 110, distance: 34.2
click at [124, 110] on textarea "if user folder is connected in option show disconnect option insted of delete, …" at bounding box center [171, 101] width 266 height 36
click at [83, 118] on textarea "if user folder is connected in option show disconnect option insted of delete, …" at bounding box center [171, 101] width 266 height 36
paste textarea "prompt-manager"
click at [206, 118] on textarea "if user folder is connected in option show disconnect option insted of delete, …" at bounding box center [171, 101] width 266 height 36
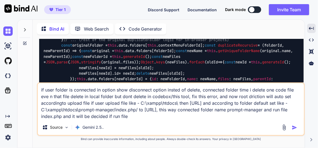
click at [224, 118] on textarea "if user folder is connected in option show disconnect option insted of delete, …" at bounding box center [171, 101] width 266 height 36
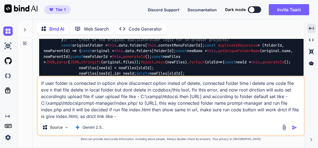
drag, startPoint x: 146, startPoint y: 104, endPoint x: 68, endPoint y: 106, distance: 78.0
click at [52, 101] on textarea "if user folder is connected in option show disconnect option insted of delete, …" at bounding box center [171, 98] width 266 height 43
click at [205, 118] on textarea "if user folder is connected in option show disconnect option insted of delete, …" at bounding box center [171, 98] width 266 height 43
paste textarea "C:\xampp\htdocs\prompt-manager/index.php"
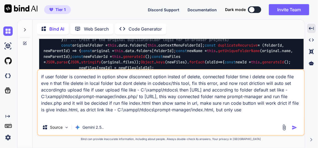
drag, startPoint x: 188, startPoint y: 90, endPoint x: 200, endPoint y: 96, distance: 14.1
click at [219, 89] on textarea "if user folder is connected in option show disconnect option insted of delete, …" at bounding box center [171, 95] width 266 height 50
click at [75, 117] on textarea "if user folder is connected in option show disconnect option insted of delete, …" at bounding box center [171, 95] width 266 height 50
paste textarea "[URL]"
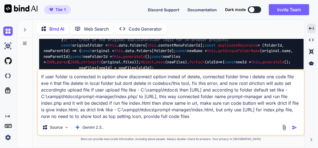
type textarea "if user folder is connected in option show disconnect option insted of delete, …"
click at [294, 126] on img "button" at bounding box center [295, 128] width 6 height 6
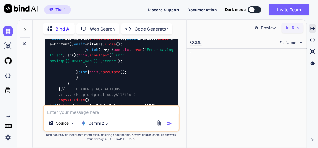
scroll to position [20674, 0]
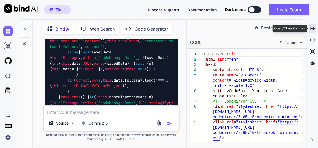
click at [313, 31] on div "Created with Pixso." at bounding box center [312, 28] width 7 height 9
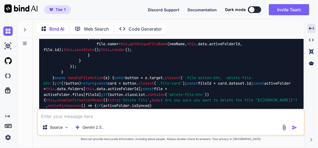
scroll to position [13796, 0]
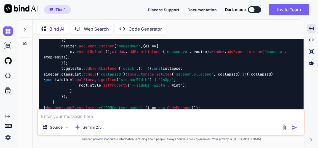
scroll to position [15123, 0]
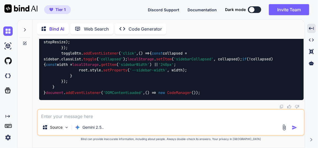
scroll to position [17427, 0]
click at [154, 117] on textarea at bounding box center [171, 115] width 266 height 10
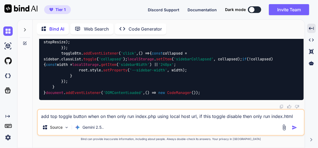
click at [296, 115] on textarea "add top toggle button when on then only run index.php using local host url, if …" at bounding box center [171, 115] width 266 height 10
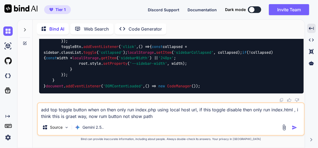
click at [108, 117] on textarea "add top toggle button when on then only run index.php using local host url, if …" at bounding box center [171, 111] width 266 height 17
click at [168, 114] on textarea "add top toggle button when on then only run index.php using local host url, if …" at bounding box center [171, 111] width 266 height 17
click at [195, 117] on textarea "add top toggle button when on then only run index.php using local host url, if …" at bounding box center [171, 111] width 266 height 17
type textarea "add top toggle button when on then only run index.php using local host url, if …"
click at [297, 128] on img "button" at bounding box center [295, 128] width 6 height 6
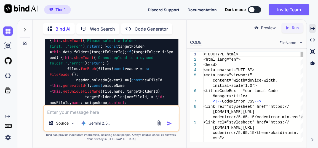
scroll to position [34619, 0]
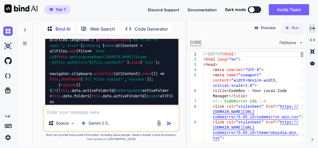
click at [313, 30] on icon "Created with Pixso." at bounding box center [312, 28] width 5 height 5
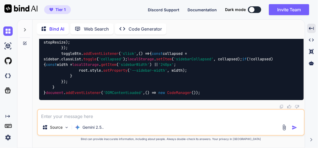
scroll to position [23725, 0]
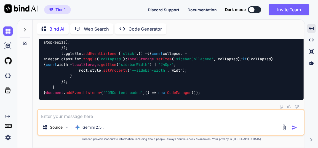
click at [123, 119] on textarea at bounding box center [171, 115] width 266 height 10
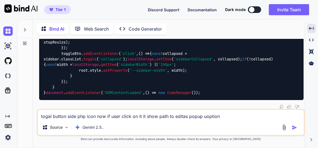
click at [204, 116] on textarea "togal button side php icon now if user click on it it show path to editas popup…" at bounding box center [171, 115] width 266 height 10
click at [217, 117] on textarea "togal button side php icon now if user click on it it show path to editas popup…" at bounding box center [171, 115] width 266 height 10
click at [181, 117] on textarea "togal button side php icon now if user click on it it show path to editas popup…" at bounding box center [171, 115] width 266 height 10
click at [157, 118] on textarea "togal button side php icon now if user click on it it show path to edit as popu…" at bounding box center [171, 115] width 266 height 10
paste textarea "URL"
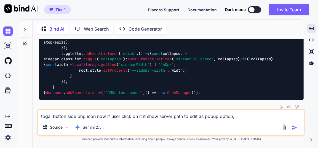
click at [235, 115] on textarea "togal button side php icon now if user click on it it show server path to edit …" at bounding box center [171, 115] width 266 height 10
paste textarea "Local Folder Path"
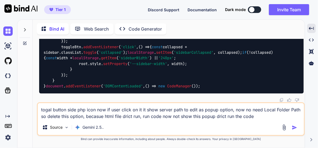
click at [219, 118] on textarea "togal button side php icon now if user click on it it show server path to edit …" at bounding box center [171, 111] width 266 height 17
click at [262, 119] on textarea "togal button side php icon now if user click on it it show server path to edit …" at bounding box center [171, 111] width 266 height 17
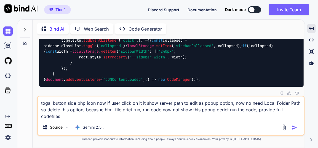
click at [52, 117] on textarea "togal button side php icon now if user click on it it show server path to edit …" at bounding box center [171, 107] width 266 height 23
type textarea "togal button side php icon now if user click on it it show server path to edit …"
click at [294, 128] on img "button" at bounding box center [295, 128] width 6 height 6
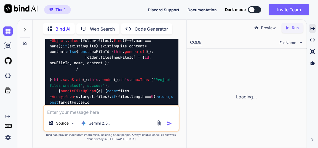
scroll to position [48949, 0]
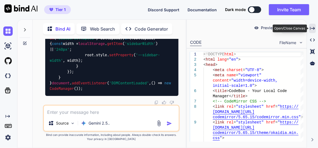
click at [314, 27] on icon "Created with Pixso." at bounding box center [312, 28] width 5 height 5
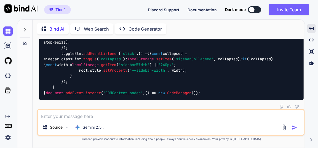
scroll to position [33969, 0]
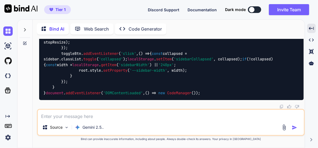
scroll to position [37727, 0]
